Goal: Task Accomplishment & Management: Use online tool/utility

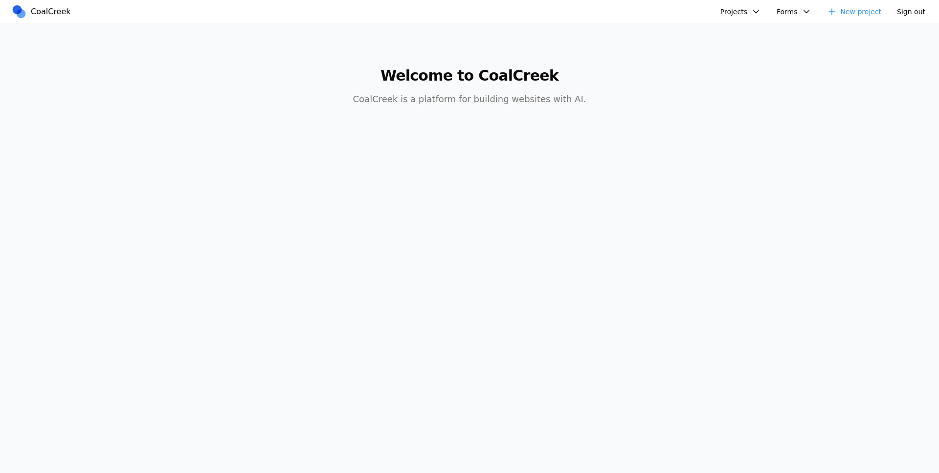
click at [730, 8] on button "Projects" at bounding box center [740, 12] width 52 height 16
click at [749, 38] on link "test123" at bounding box center [766, 34] width 91 height 17
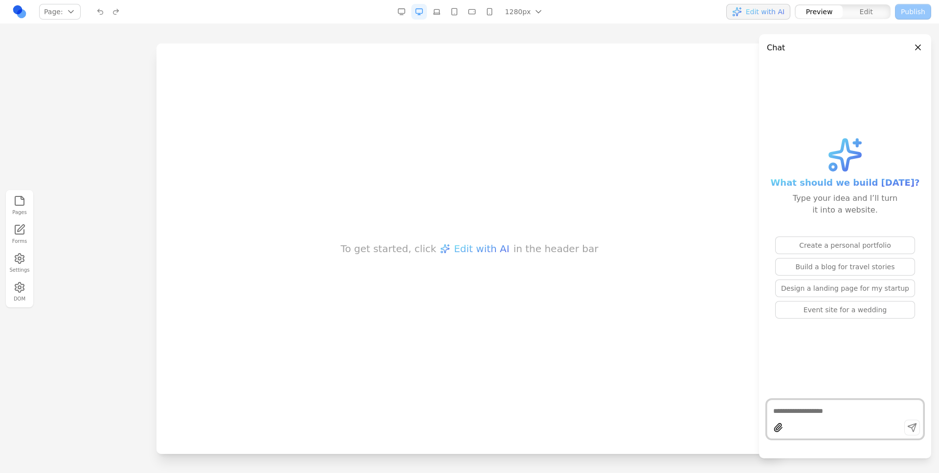
click at [25, 288] on button "DOM" at bounding box center [20, 292] width 22 height 25
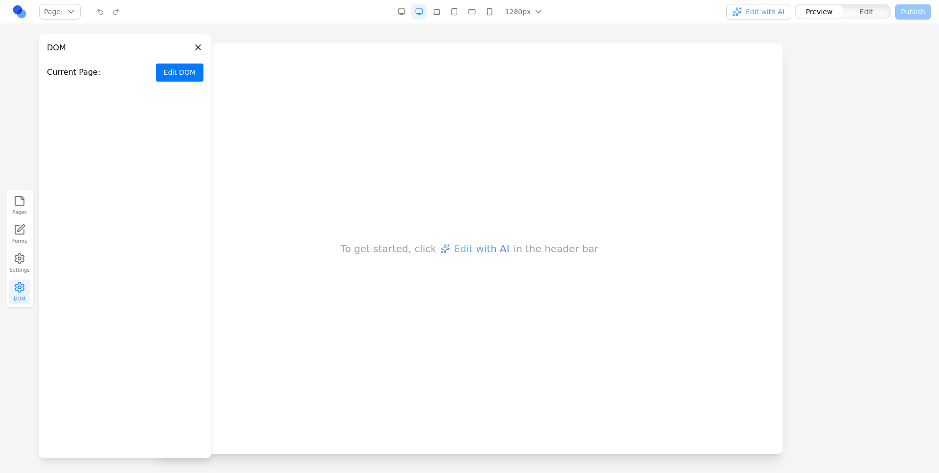
click at [25, 285] on icon "button" at bounding box center [20, 288] width 12 height 12
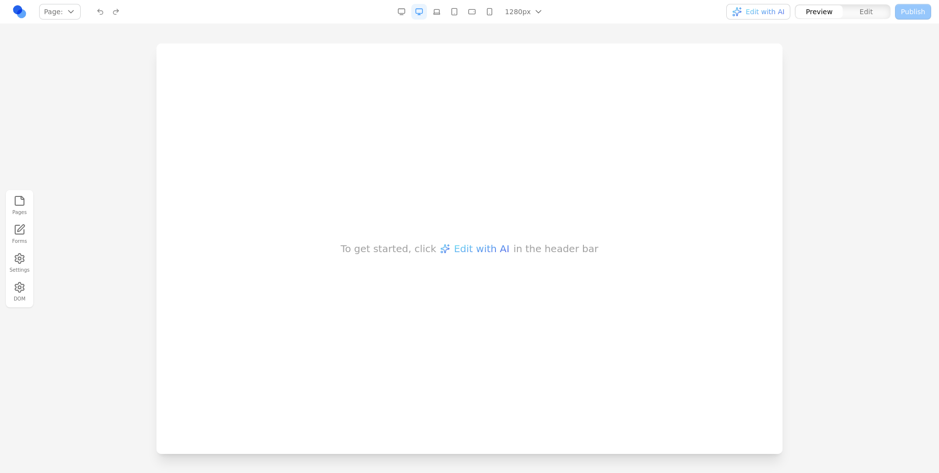
click at [708, 389] on div "To get started, click Edit with AI in the header bar" at bounding box center [469, 249] width 626 height 411
click at [573, 426] on div "To get started, click Edit with AI in the header bar" at bounding box center [469, 249] width 626 height 411
